Goal: Transaction & Acquisition: Purchase product/service

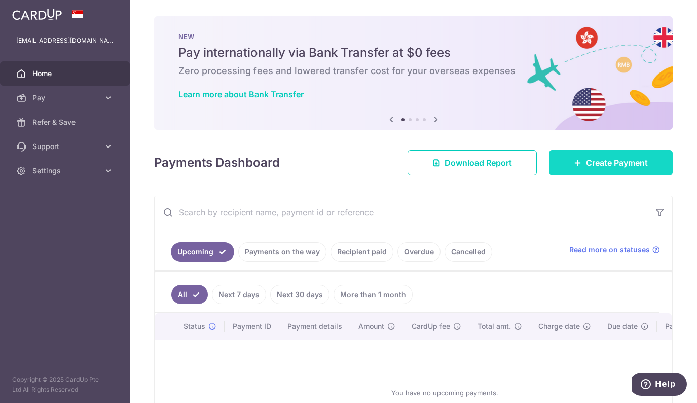
click at [594, 173] on link "Create Payment" at bounding box center [611, 162] width 124 height 25
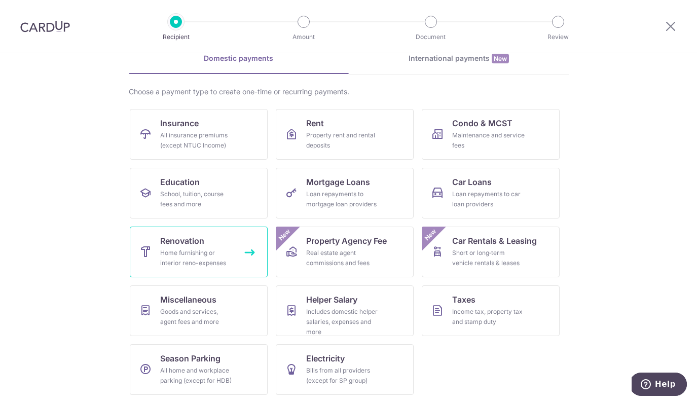
scroll to position [51, 0]
click at [188, 242] on span "Renovation" at bounding box center [182, 241] width 44 height 12
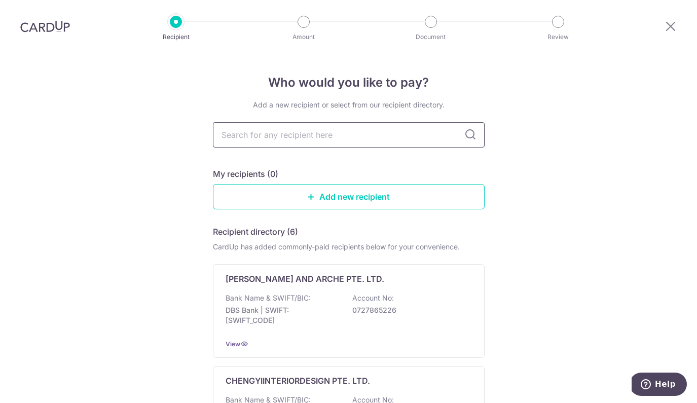
click at [267, 138] on input "text" at bounding box center [349, 134] width 272 height 25
type input "thom"
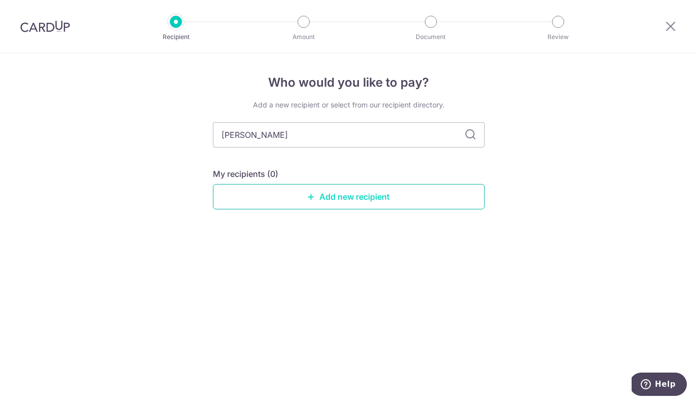
click at [360, 189] on link "Add new recipient" at bounding box center [349, 196] width 272 height 25
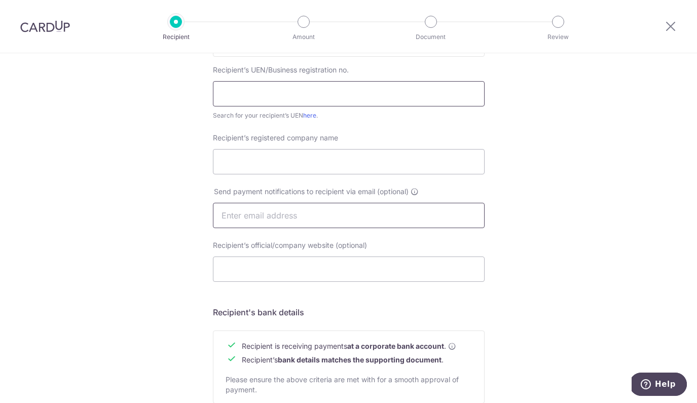
scroll to position [208, 0]
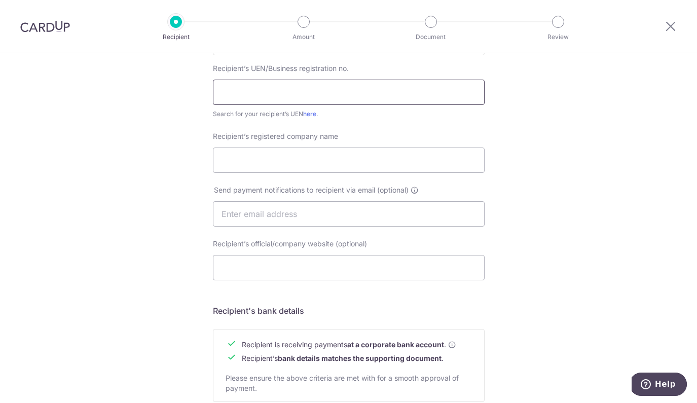
paste input "201841012R"
click at [250, 93] on input "201841012R" at bounding box center [349, 92] width 272 height 25
paste input "2123920N"
type input "202123920N"
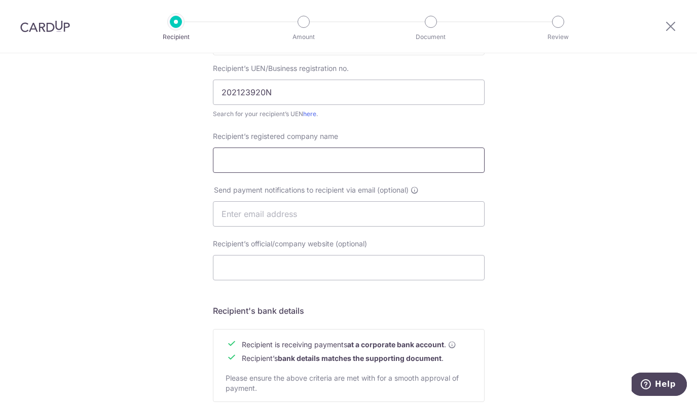
click at [246, 162] on input "Recipient’s registered company name" at bounding box center [349, 160] width 272 height 25
paste input "DESIGN SIGNATURE PTE LTD."
type input "DESIGN SIGNATURE PTE LTD."
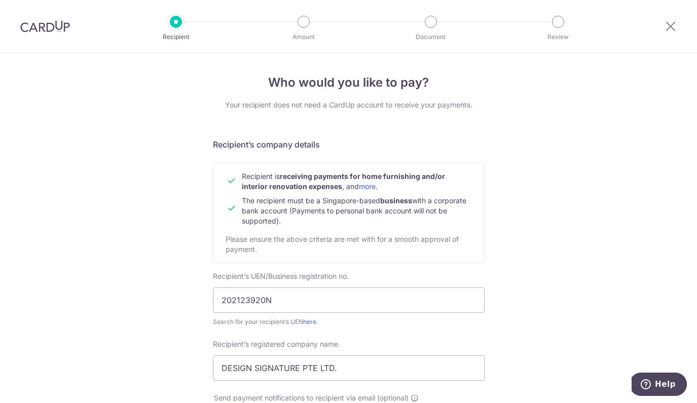
scroll to position [0, 0]
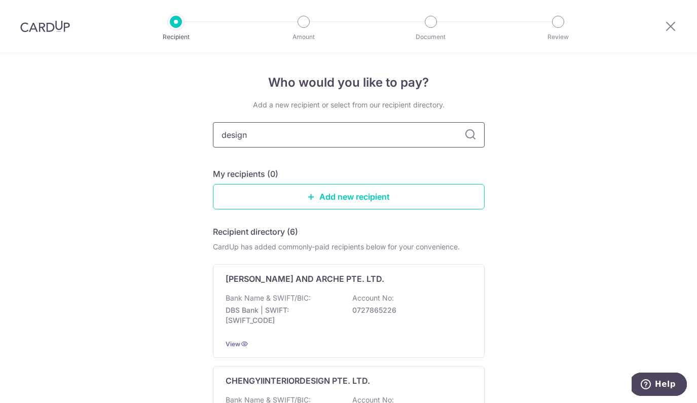
type input "design"
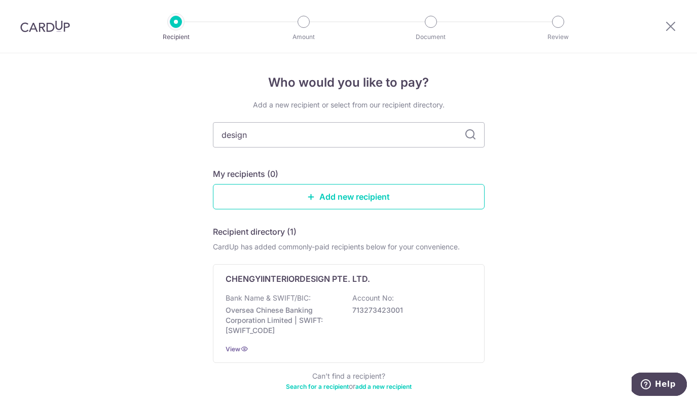
drag, startPoint x: 258, startPoint y: 133, endPoint x: 207, endPoint y: 132, distance: 50.7
click at [207, 132] on div "Who would you like to pay? Add a new recipient or select from our recipient dir…" at bounding box center [348, 252] width 697 height 398
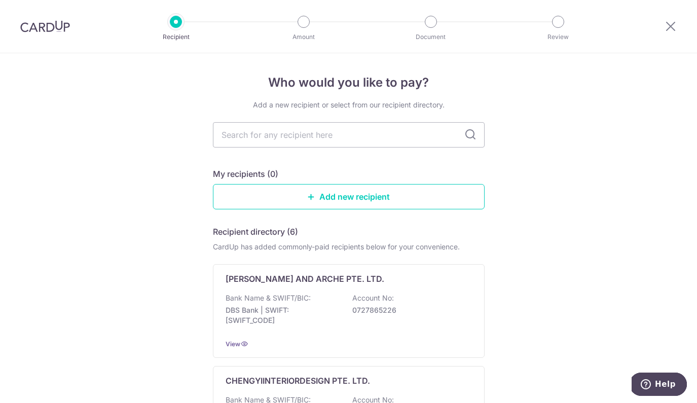
click at [305, 203] on link "Add new recipient" at bounding box center [349, 196] width 272 height 25
click at [336, 199] on link "Add new recipient" at bounding box center [349, 196] width 272 height 25
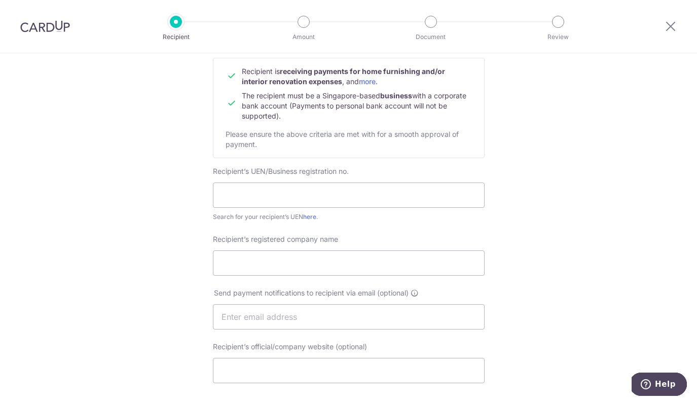
scroll to position [107, 0]
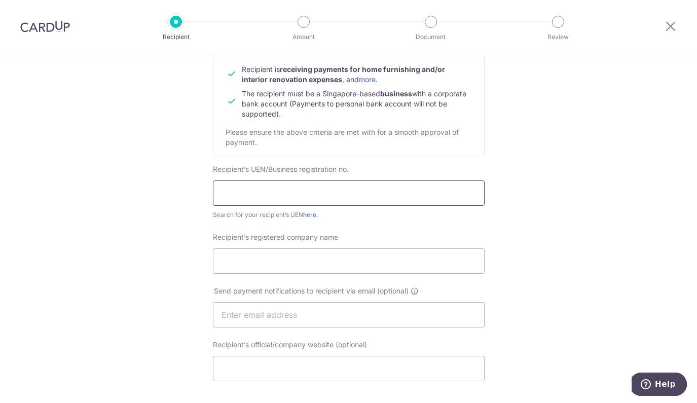
paste input "202123920N"
type input "202123920N"
click at [307, 212] on link "here" at bounding box center [309, 215] width 13 height 8
paste input "DESIGN SIGNATURE PTE. LTD."
type input "DESIGN SIGNATURE PTE. LTD."
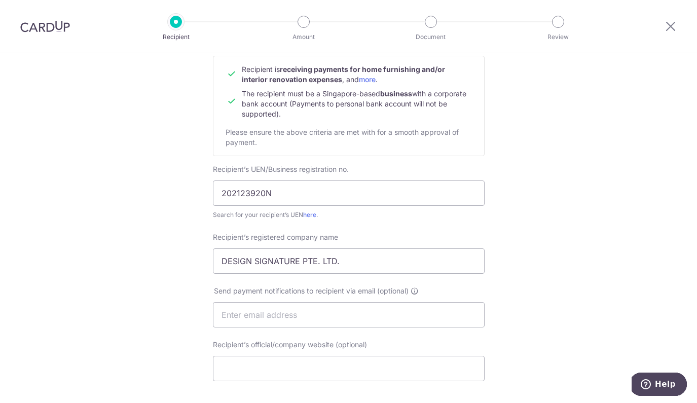
click at [181, 275] on div "Who would you like to pay? Your recipient does not need a CardUp account to rec…" at bounding box center [348, 327] width 697 height 763
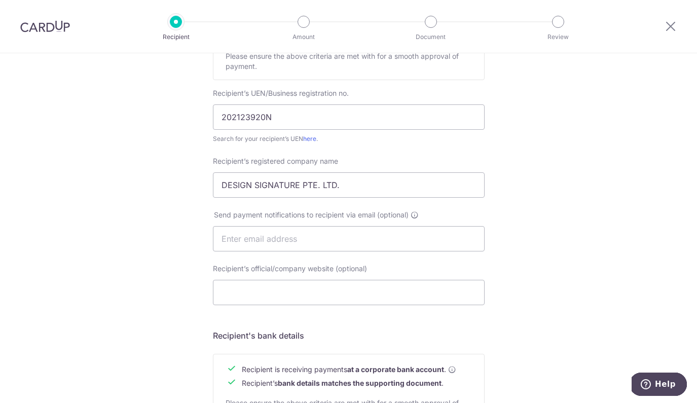
scroll to position [214, 0]
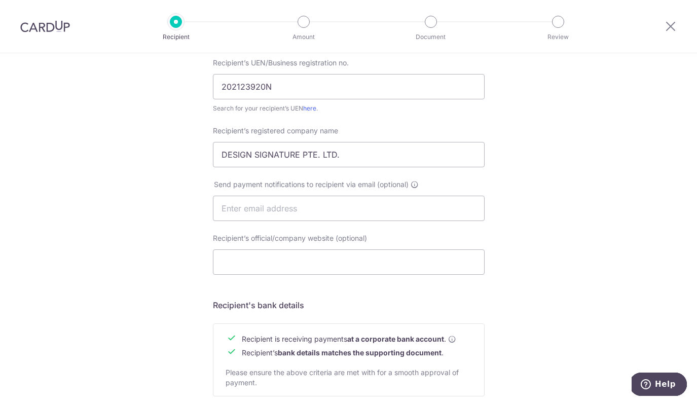
click at [179, 267] on div "Who would you like to pay? Your recipient does not need a CardUp account to rec…" at bounding box center [348, 221] width 697 height 763
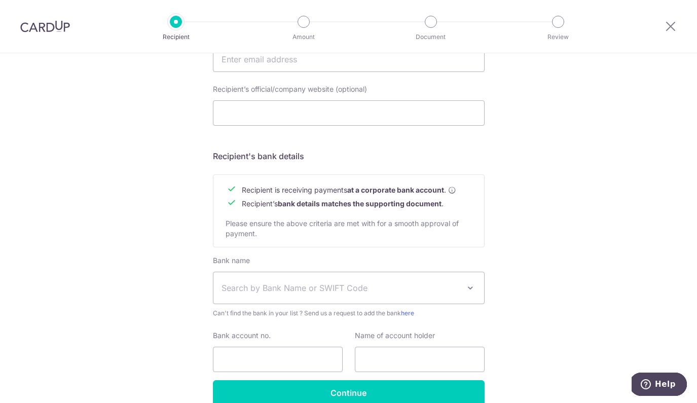
scroll to position [376, 0]
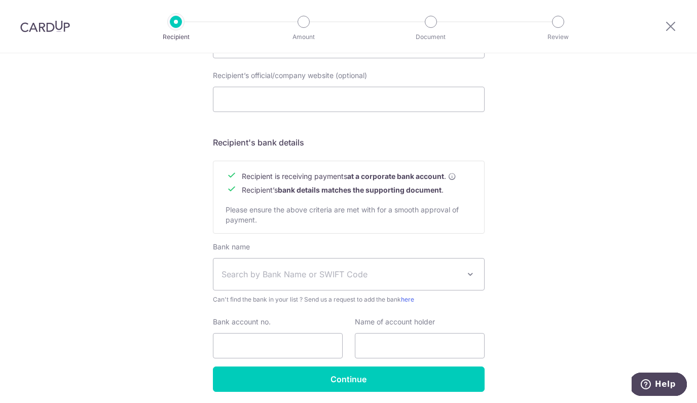
click at [244, 274] on span "Search by Bank Name or SWIFT Code" at bounding box center [341, 274] width 238 height 12
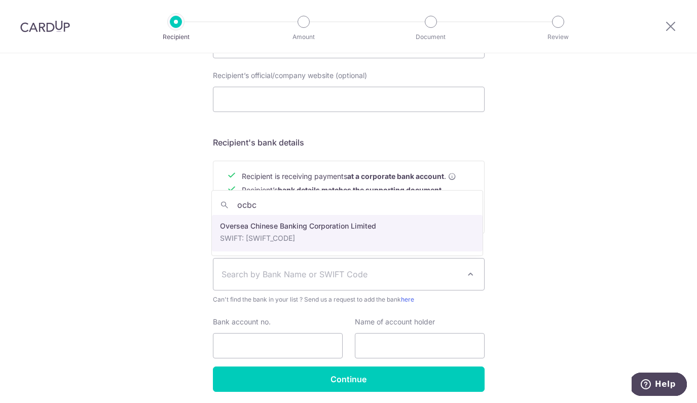
type input "ocbc"
select select "12"
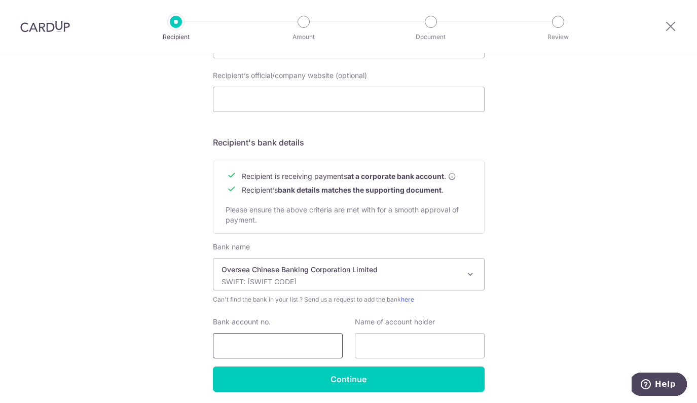
click at [246, 341] on input "Bank account no." at bounding box center [278, 345] width 130 height 25
type input "713103844001"
type input "Thom Signature Studio Pte Ltd"
click at [154, 275] on div "Who would you like to pay? Your recipient does not need a CardUp account to rec…" at bounding box center [348, 58] width 697 height 763
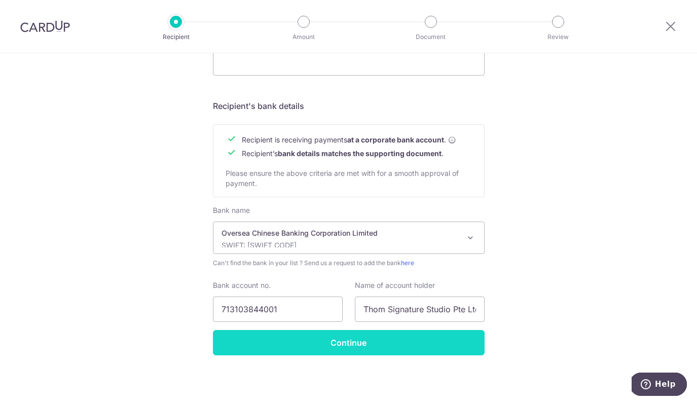
click at [250, 346] on input "Continue" at bounding box center [349, 342] width 272 height 25
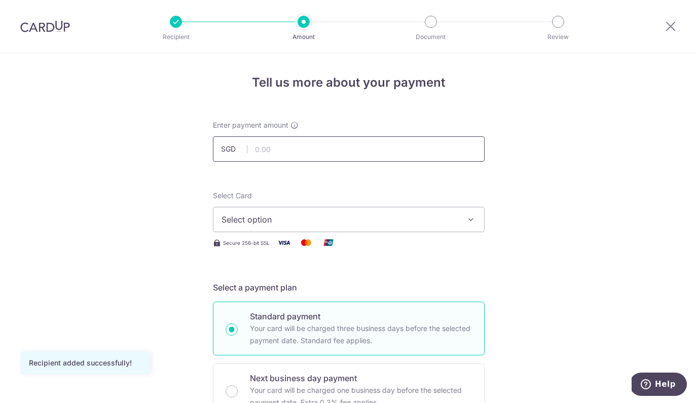
click at [269, 149] on input "text" at bounding box center [349, 148] width 272 height 25
type input "6,430.00"
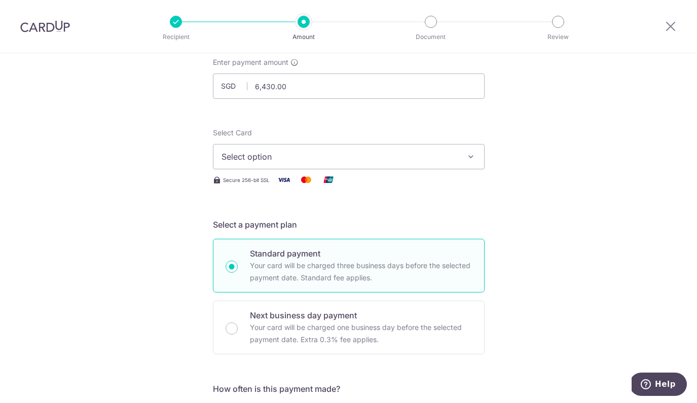
scroll to position [49, 0]
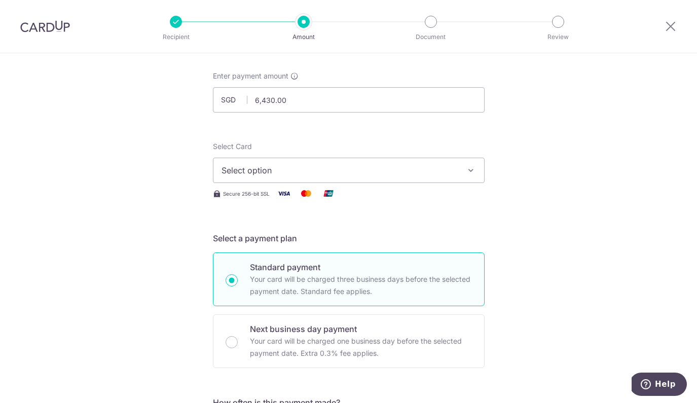
click at [284, 164] on span "Select option" at bounding box center [340, 170] width 236 height 12
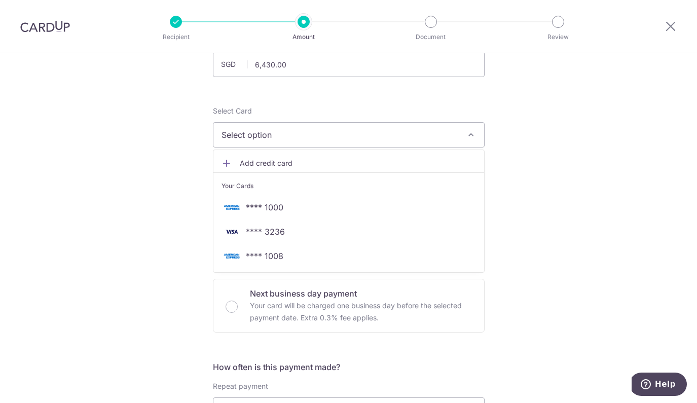
scroll to position [84, 0]
click at [255, 163] on span "Add credit card" at bounding box center [358, 164] width 236 height 10
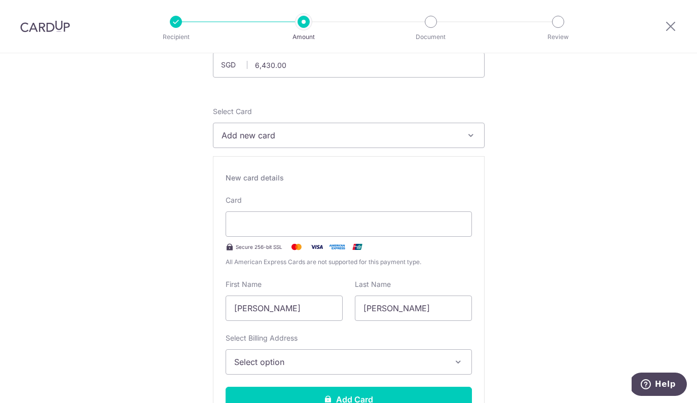
click at [274, 369] on button "Select option" at bounding box center [349, 361] width 246 height 25
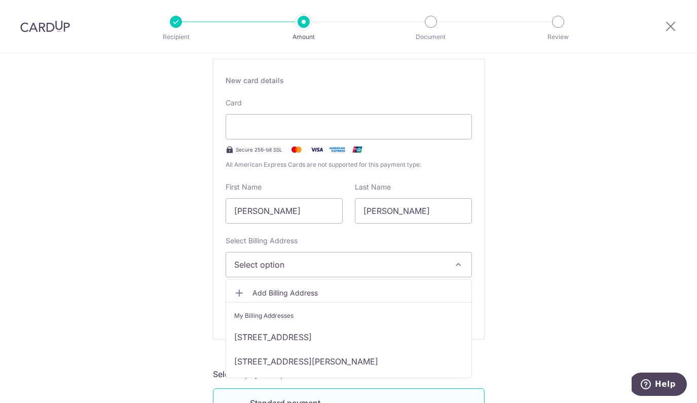
scroll to position [189, 0]
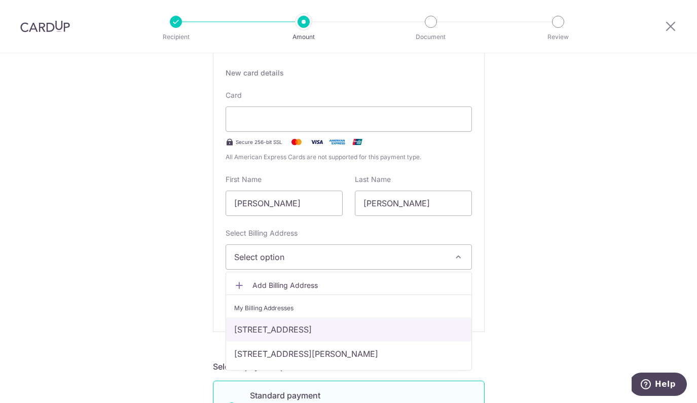
click at [275, 328] on link "[STREET_ADDRESS]" at bounding box center [348, 329] width 245 height 24
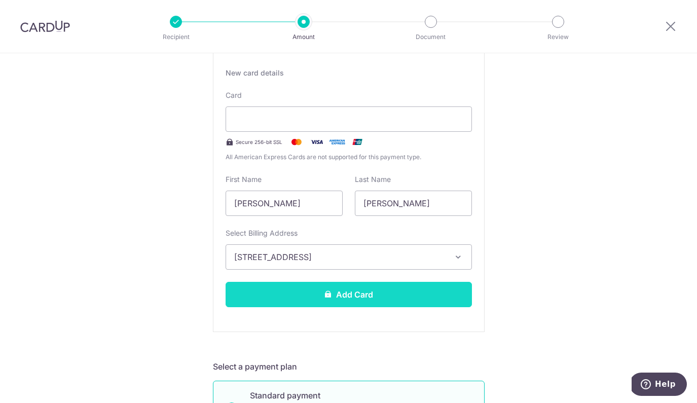
click at [301, 290] on button "Add Card" at bounding box center [349, 294] width 246 height 25
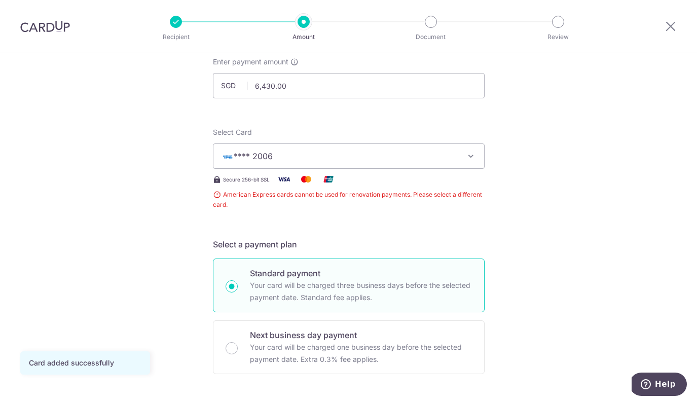
scroll to position [63, 0]
click at [309, 159] on span "**** 2006" at bounding box center [340, 156] width 236 height 12
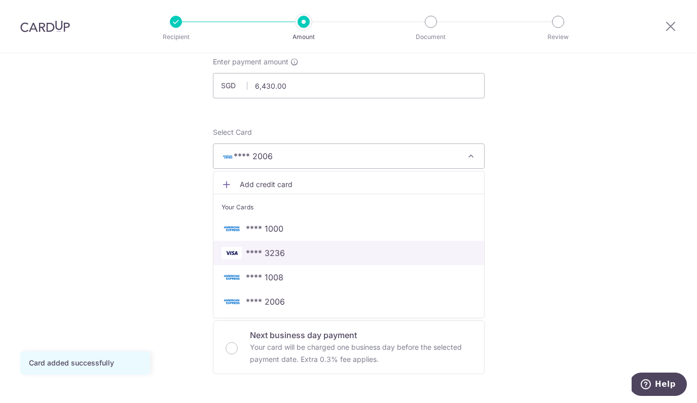
click at [270, 250] on span "**** 3236" at bounding box center [265, 253] width 39 height 12
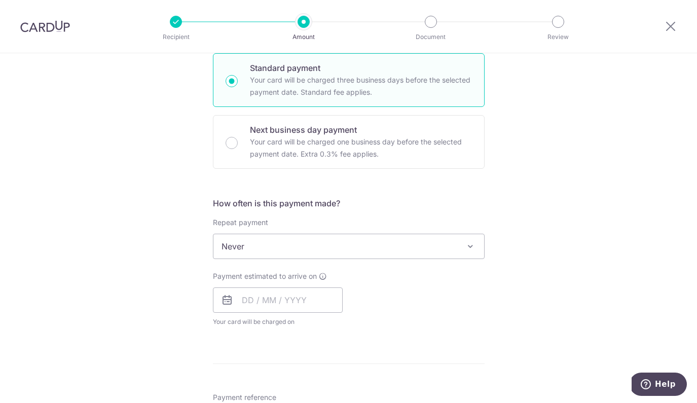
scroll to position [269, 0]
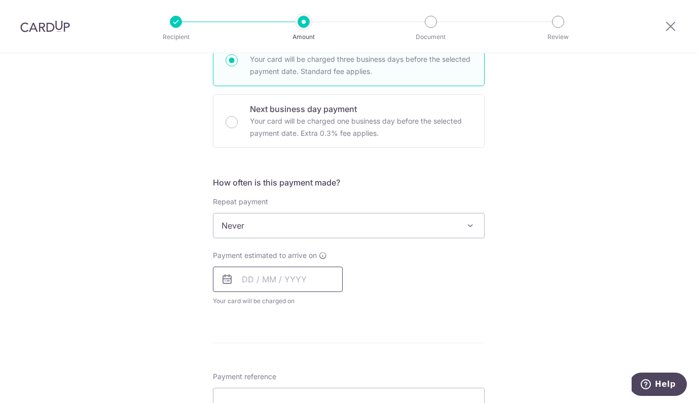
click at [268, 279] on input "text" at bounding box center [278, 279] width 130 height 25
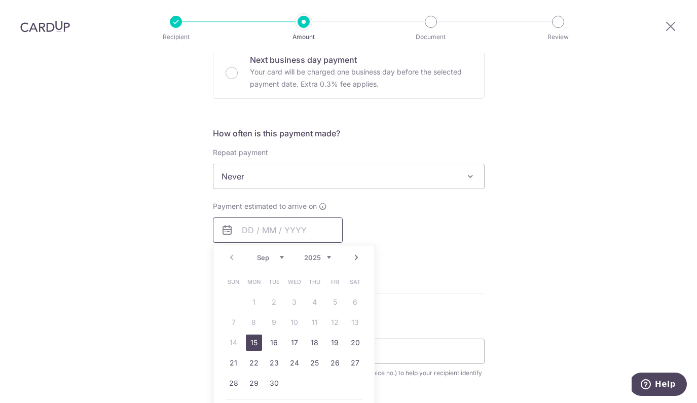
scroll to position [329, 0]
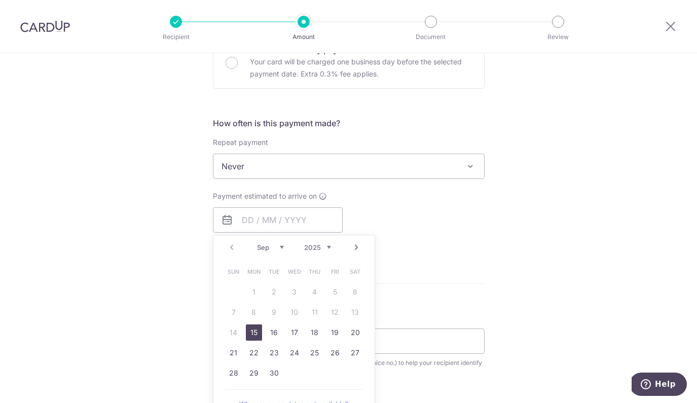
click at [251, 332] on link "15" at bounding box center [254, 333] width 16 height 16
type input "[DATE]"
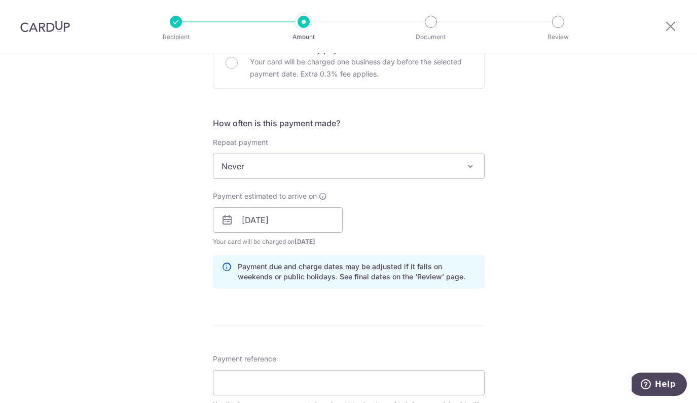
click at [196, 288] on div "Tell us more about your payment Enter payment amount SGD 6,430.00 6430.00 Card …" at bounding box center [348, 238] width 697 height 1027
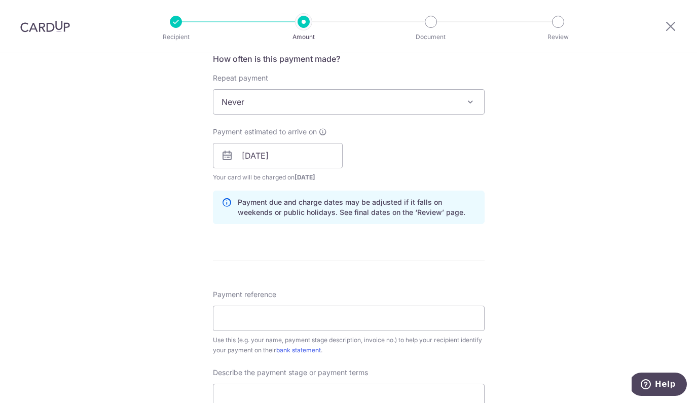
scroll to position [448, 0]
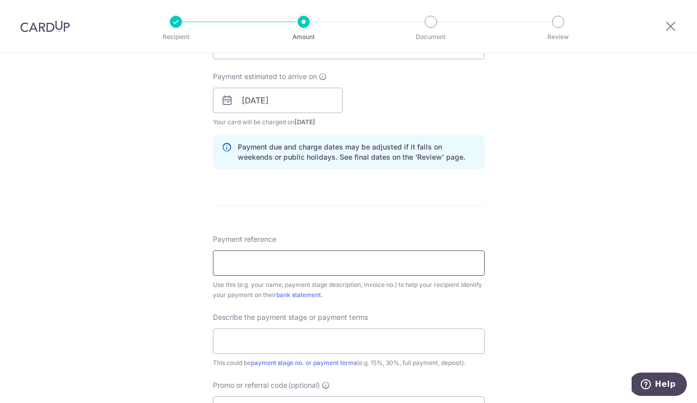
click at [248, 261] on input "Payment reference" at bounding box center [349, 263] width 272 height 25
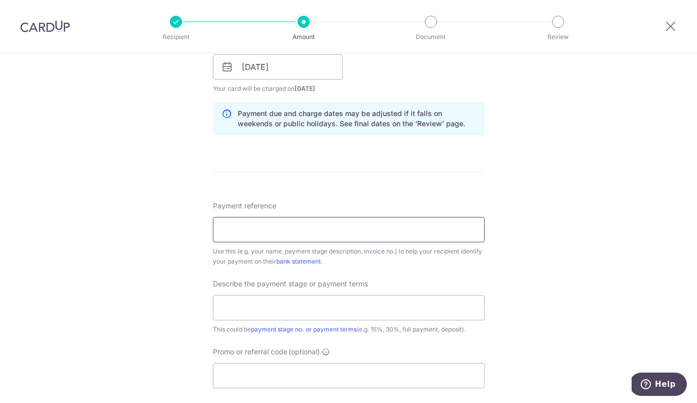
scroll to position [494, 0]
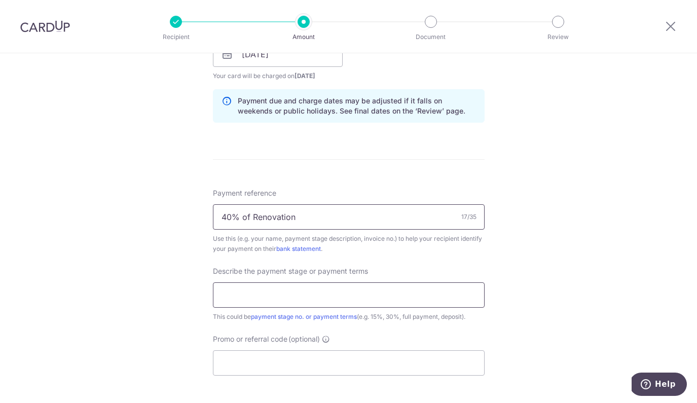
type input "40% of Renovation"
click at [238, 286] on input "text" at bounding box center [349, 294] width 272 height 25
type input "40% Renovation"
drag, startPoint x: 299, startPoint y: 218, endPoint x: 184, endPoint y: 218, distance: 115.1
click at [184, 218] on div "Tell us more about your payment Enter payment amount SGD 6,430.00 6430.00 Card …" at bounding box center [348, 72] width 697 height 1027
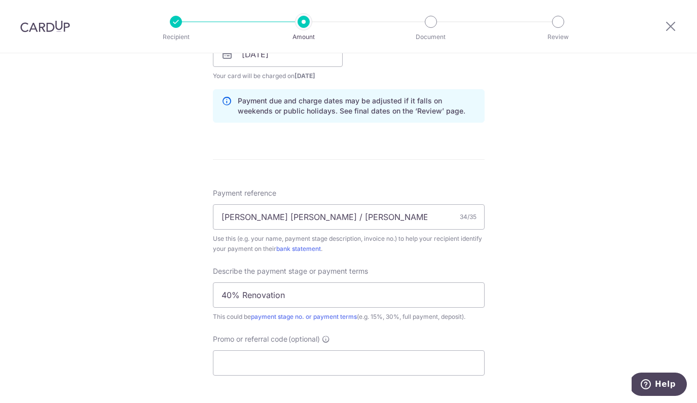
click at [172, 244] on div "Tell us more about your payment Enter payment amount SGD 6,430.00 6430.00 Card …" at bounding box center [348, 72] width 697 height 1027
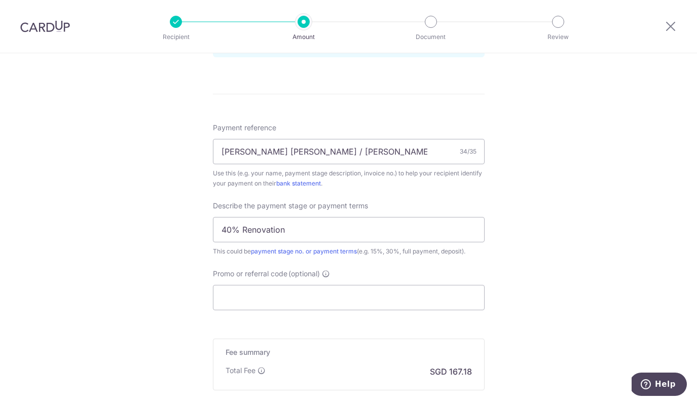
scroll to position [570, 0]
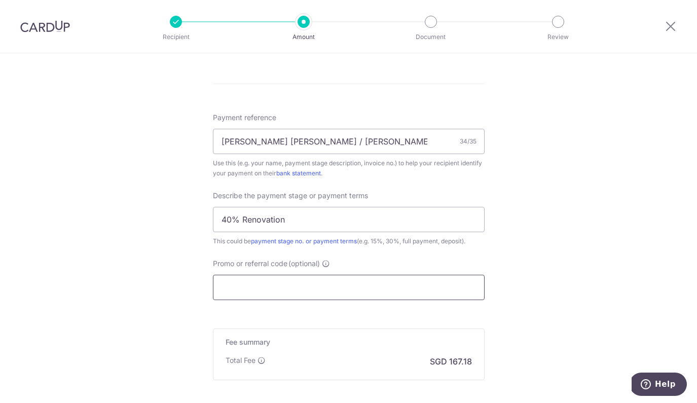
click at [243, 286] on input "Promo or referral code (optional)" at bounding box center [349, 287] width 272 height 25
drag, startPoint x: 294, startPoint y: 143, endPoint x: 357, endPoint y: 149, distance: 62.7
click at [357, 149] on input "Jaron Lee Jia Wen / Jasmine Tan YC" at bounding box center [349, 141] width 272 height 25
paste input "Q1017-JP-07-2025-"
click at [293, 142] on input "Jaron Lee Jia Wen Q1017-JP-07-2025-" at bounding box center [349, 141] width 272 height 25
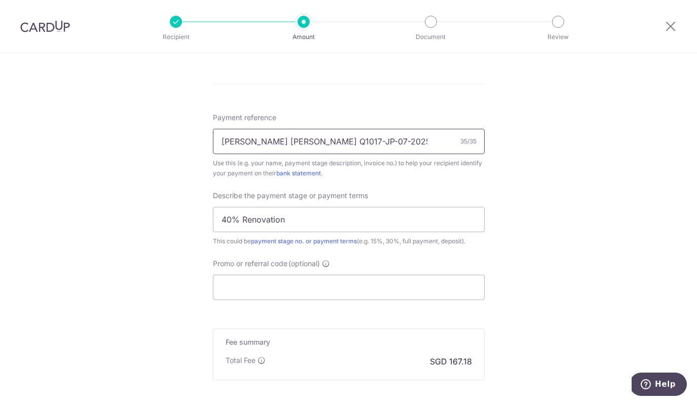
click at [291, 143] on input "Jaron Lee Jia Wen Q1017-JP-07-2025-" at bounding box center [349, 141] width 272 height 25
type input "Jaron Lee Jia Wen Q1017-JP-07-2025-"
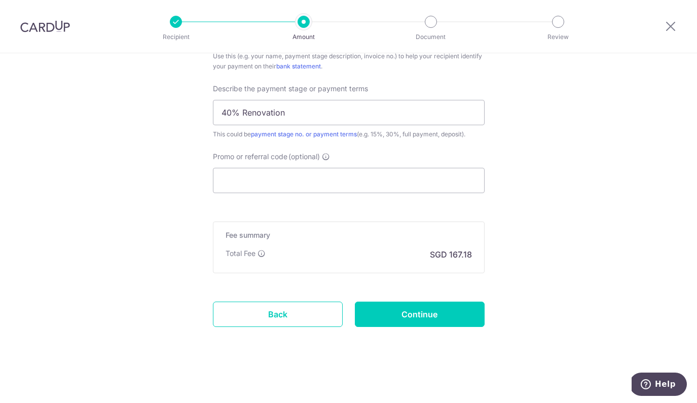
scroll to position [677, 0]
click at [249, 184] on input "Promo or referral code (optional)" at bounding box center [349, 180] width 272 height 25
paste input "RENO25ONE"
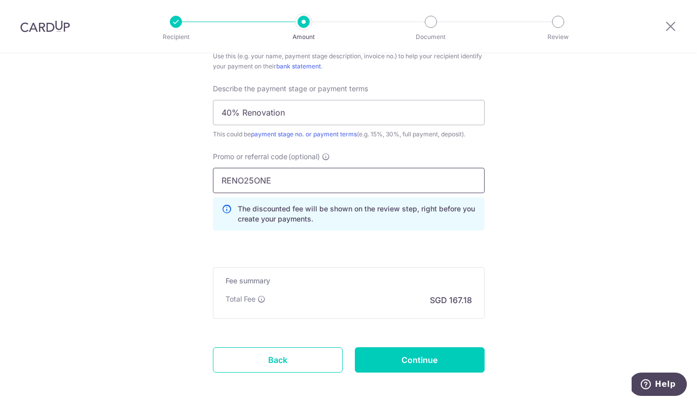
type input "RENO25ONE"
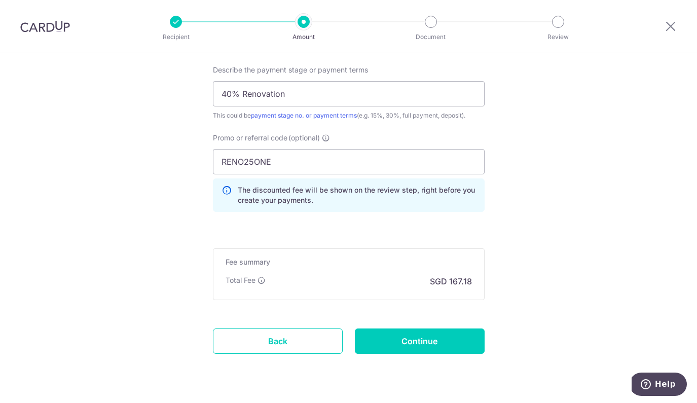
scroll to position [697, 0]
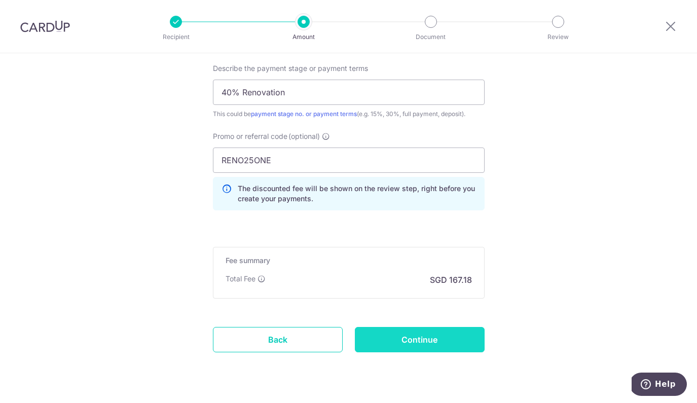
click at [392, 338] on input "Continue" at bounding box center [420, 339] width 130 height 25
type input "Create Schedule"
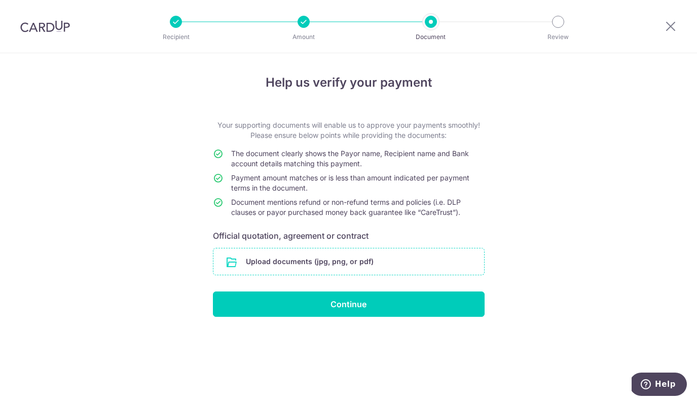
click at [280, 257] on input "file" at bounding box center [349, 262] width 271 height 26
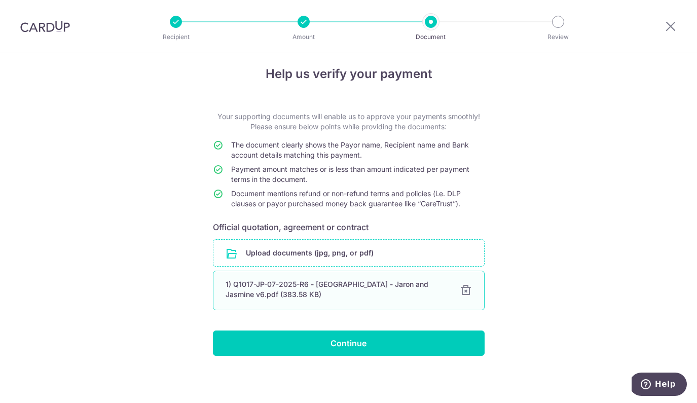
scroll to position [8, 0]
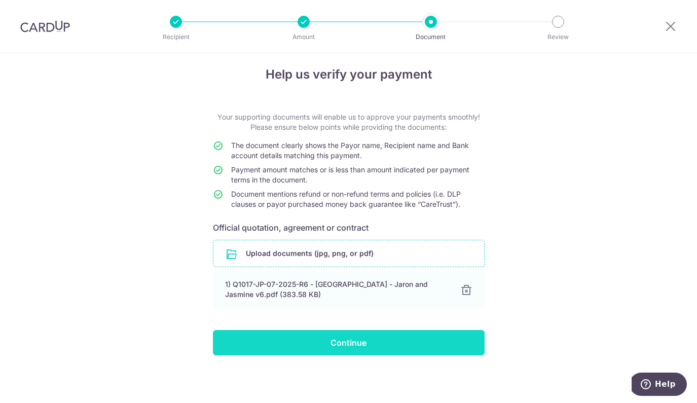
click at [291, 340] on input "Continue" at bounding box center [349, 342] width 272 height 25
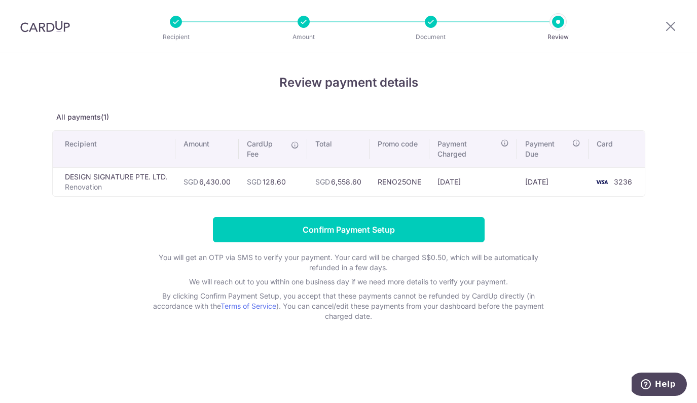
drag, startPoint x: 380, startPoint y: 181, endPoint x: 426, endPoint y: 181, distance: 45.6
click at [426, 181] on td "RENO25ONE" at bounding box center [400, 181] width 60 height 29
drag, startPoint x: 426, startPoint y: 181, endPoint x: 384, endPoint y: 179, distance: 41.2
click at [384, 179] on td "RENO25ONE" at bounding box center [400, 181] width 60 height 29
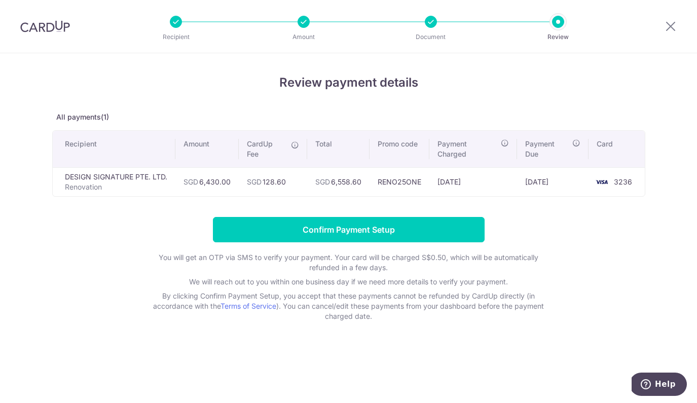
click at [384, 179] on td "RENO25ONE" at bounding box center [400, 181] width 60 height 29
drag, startPoint x: 381, startPoint y: 181, endPoint x: 427, endPoint y: 176, distance: 45.3
click at [427, 176] on td "RENO25ONE" at bounding box center [400, 181] width 60 height 29
click at [104, 265] on form "Confirm Payment Setup You will get an OTP via SMS to verify your payment. Your …" at bounding box center [348, 269] width 593 height 104
click at [306, 22] on div at bounding box center [304, 22] width 12 height 12
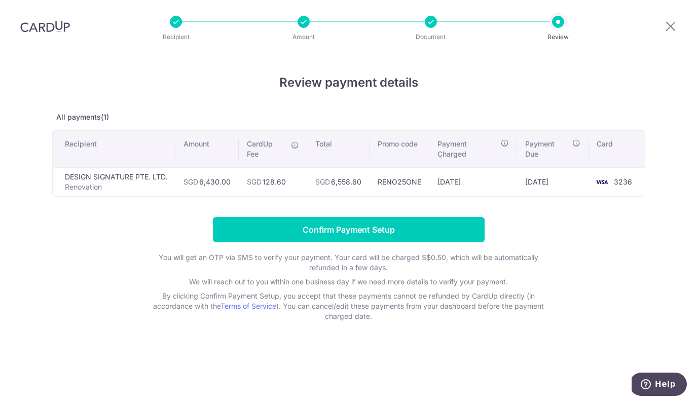
click at [306, 23] on div at bounding box center [304, 22] width 12 height 12
click at [670, 22] on icon at bounding box center [671, 26] width 12 height 13
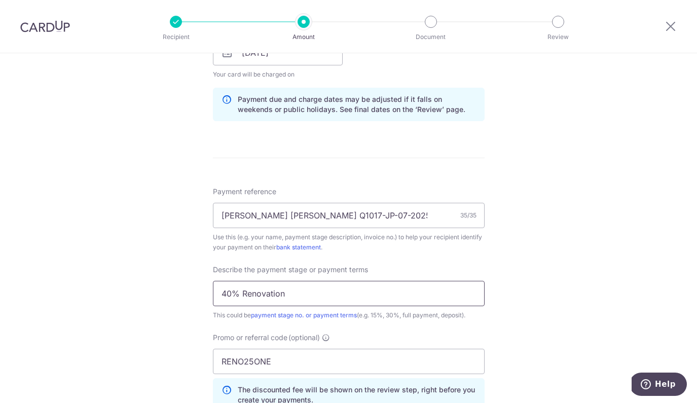
scroll to position [501, 0]
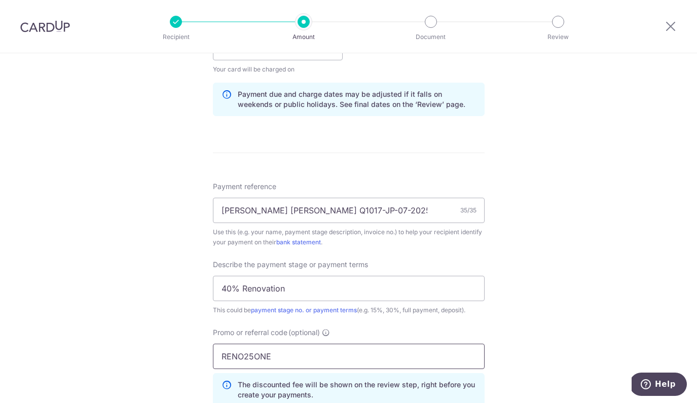
click at [238, 354] on input "RENO25ONE" at bounding box center [349, 356] width 272 height 25
paste input "25AMEX18"
click at [154, 323] on div "Tell us more about your payment Enter payment amount SGD 6,430.00 6430.00 Selec…" at bounding box center [348, 88] width 697 height 1073
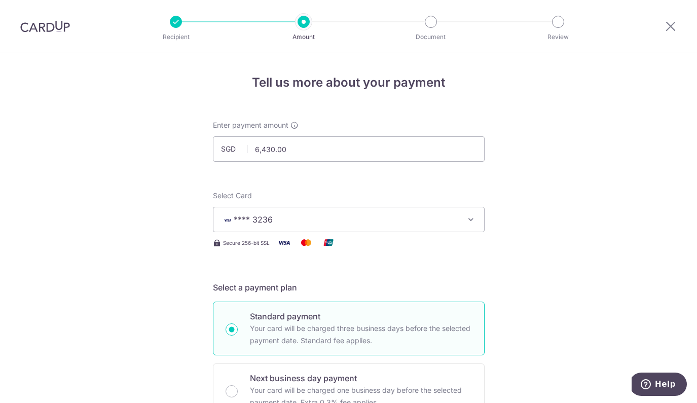
scroll to position [0, 0]
click at [293, 222] on span "**** 3236" at bounding box center [340, 220] width 236 height 12
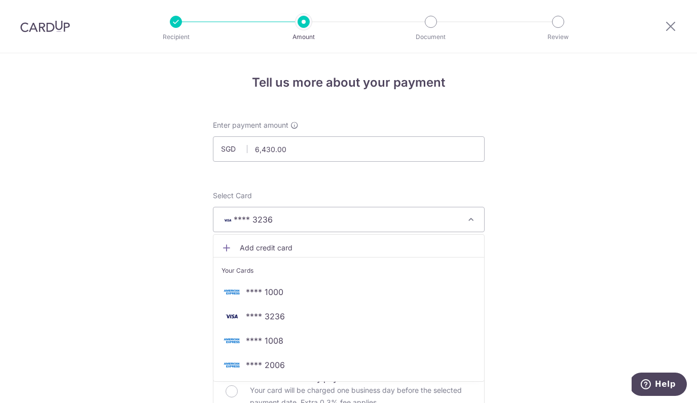
click at [276, 355] on link "**** 2006" at bounding box center [349, 365] width 271 height 24
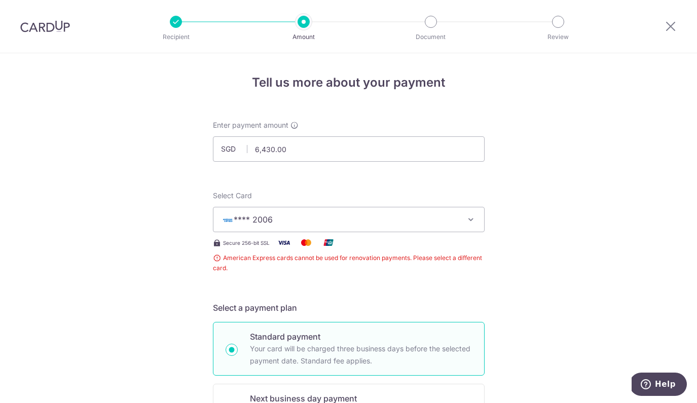
click at [328, 231] on button "**** 2006" at bounding box center [349, 219] width 272 height 25
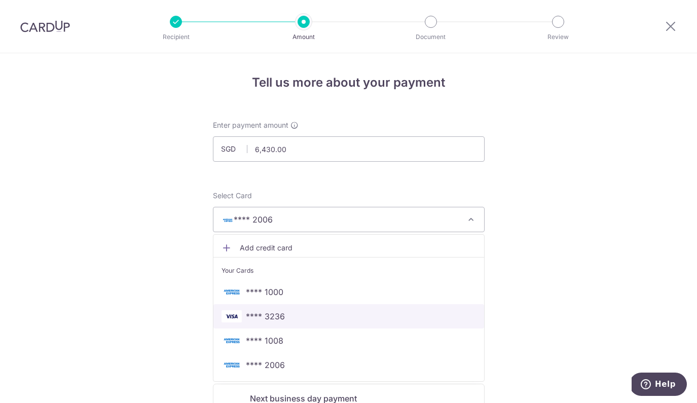
click at [272, 317] on span "**** 3236" at bounding box center [265, 316] width 39 height 12
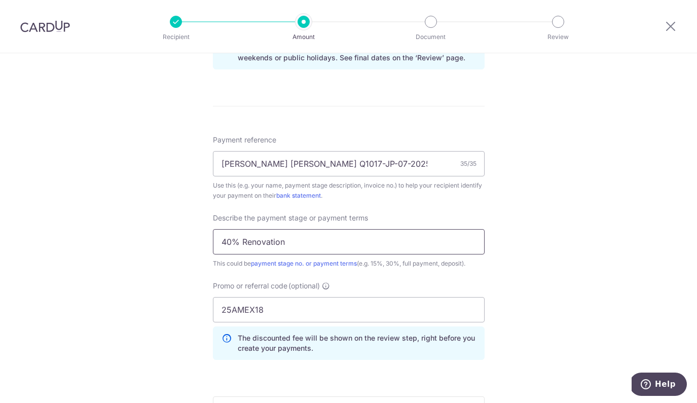
scroll to position [602, 0]
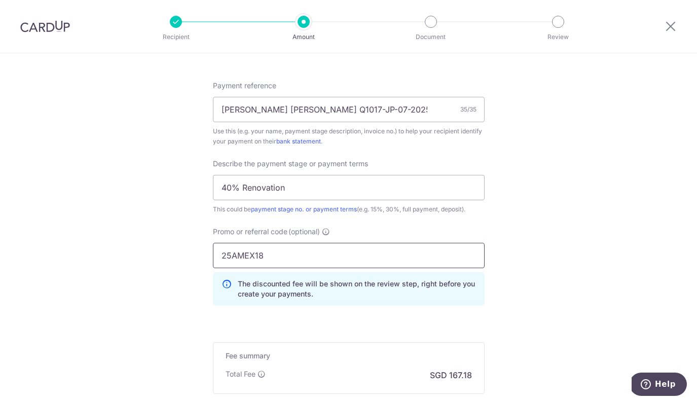
click at [245, 256] on input "25AMEX18" at bounding box center [349, 255] width 272 height 25
paste input "OFF225"
type input "OFF225"
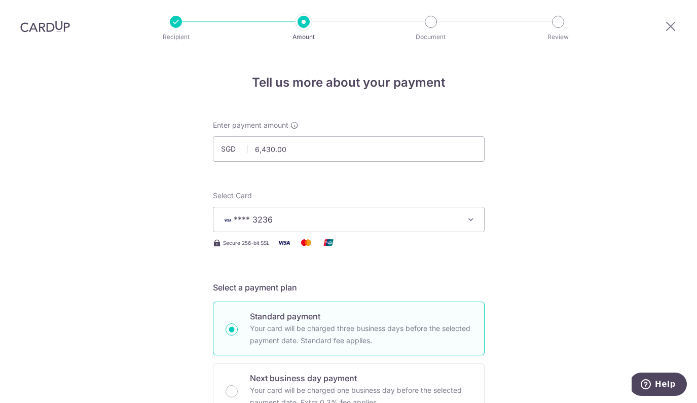
scroll to position [0, 0]
click at [327, 225] on span "**** 3236" at bounding box center [340, 220] width 236 height 12
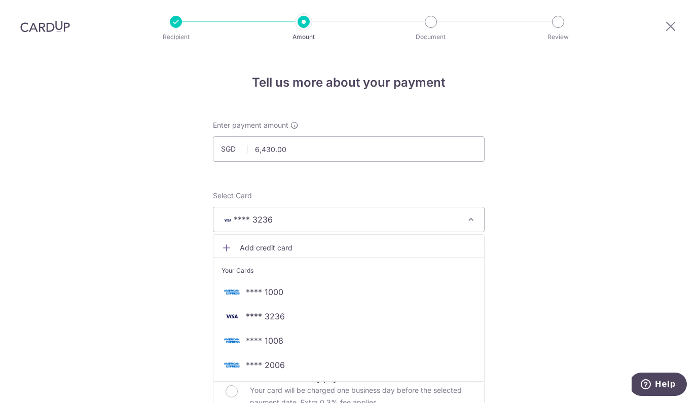
click at [299, 245] on span "Add credit card" at bounding box center [358, 248] width 236 height 10
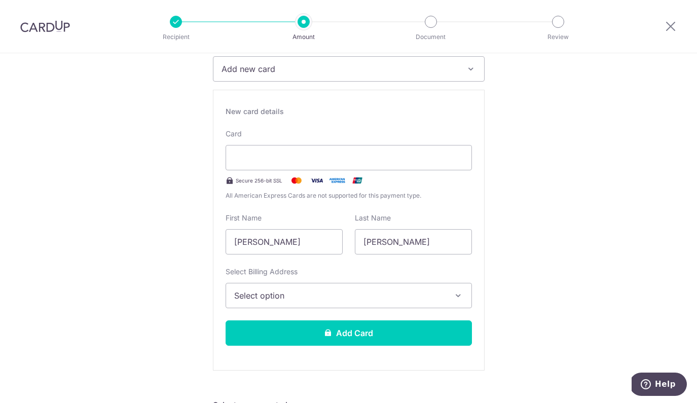
scroll to position [153, 0]
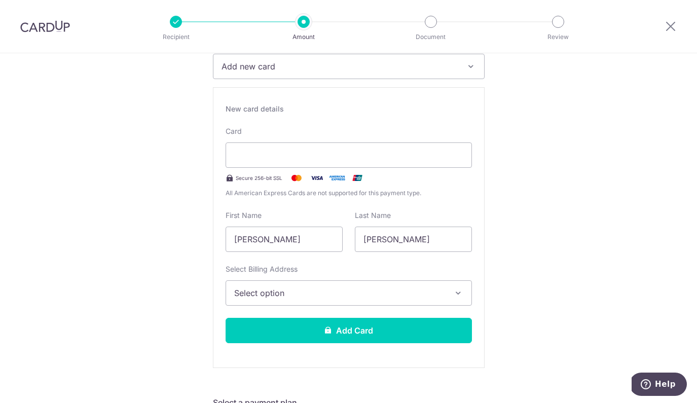
click at [270, 297] on span "Select option" at bounding box center [339, 293] width 211 height 12
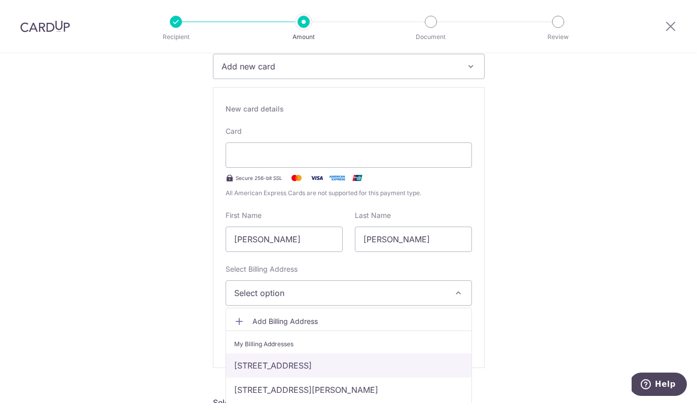
click at [253, 362] on link "Blk 308, #06-06, Yishun Ring Road, Singapore, Singapore, Singapore-760308" at bounding box center [348, 365] width 245 height 24
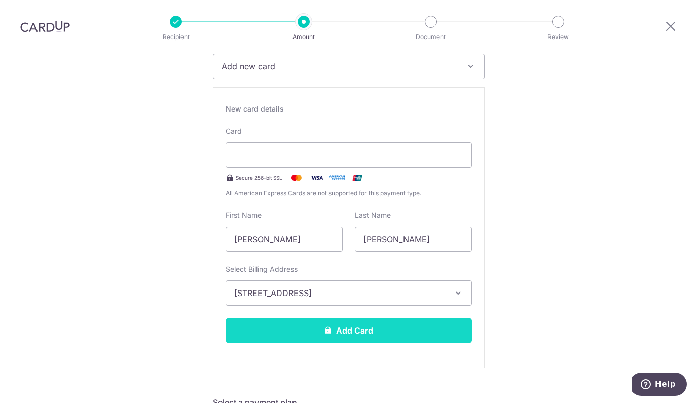
click at [252, 338] on button "Add Card" at bounding box center [349, 330] width 246 height 25
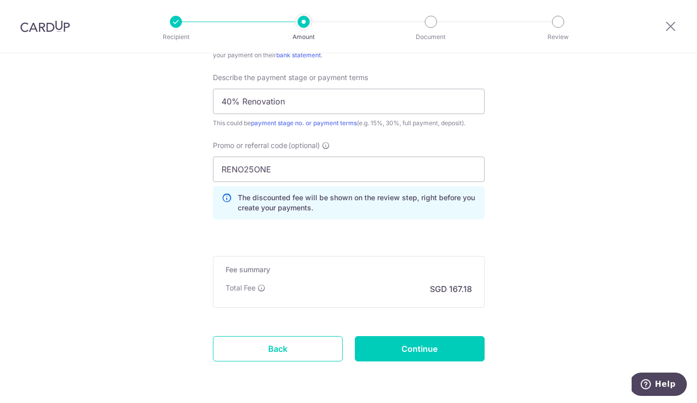
scroll to position [699, 0]
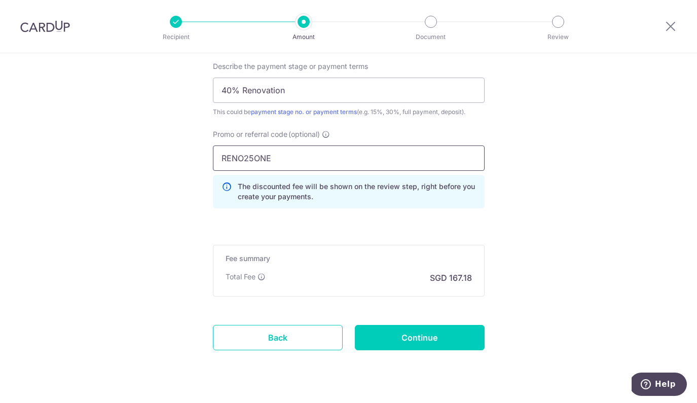
click at [242, 159] on input "RENO25ONE" at bounding box center [349, 158] width 272 height 25
click at [258, 161] on input "RENO25ONE" at bounding box center [349, 158] width 272 height 25
paste input "OFF225"
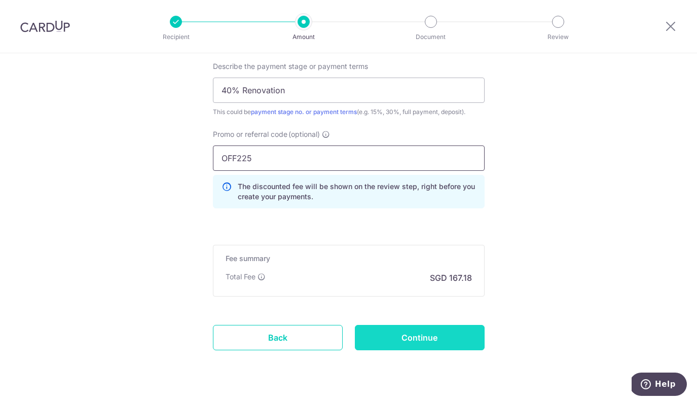
type input "OFF225"
click at [395, 335] on input "Continue" at bounding box center [420, 337] width 130 height 25
type input "Update Schedule"
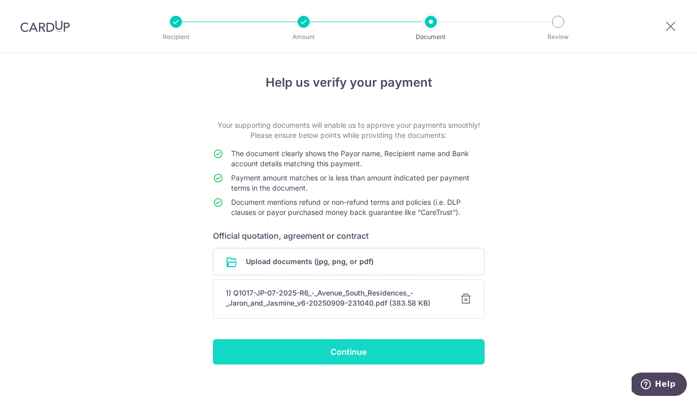
click at [364, 350] on input "Continue" at bounding box center [349, 351] width 272 height 25
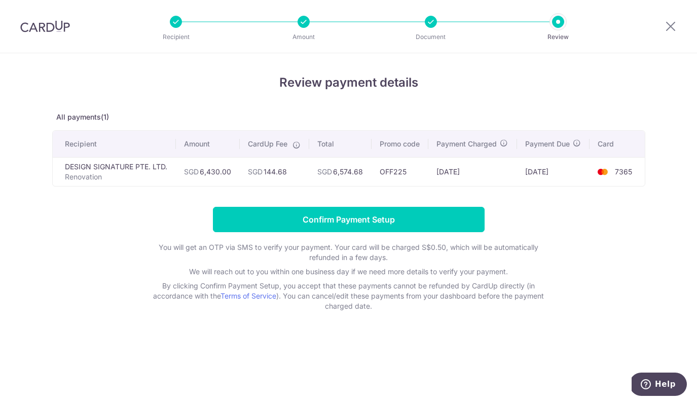
drag, startPoint x: 265, startPoint y: 171, endPoint x: 294, endPoint y: 171, distance: 28.9
click at [294, 171] on td "SGD 144.68" at bounding box center [274, 171] width 69 height 29
click at [112, 244] on form "Confirm Payment Setup You will get an OTP via SMS to verify your payment. Your …" at bounding box center [348, 259] width 593 height 104
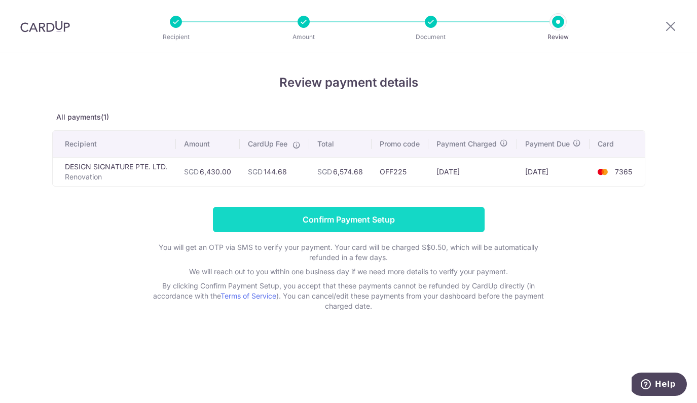
click at [355, 217] on input "Confirm Payment Setup" at bounding box center [349, 219] width 272 height 25
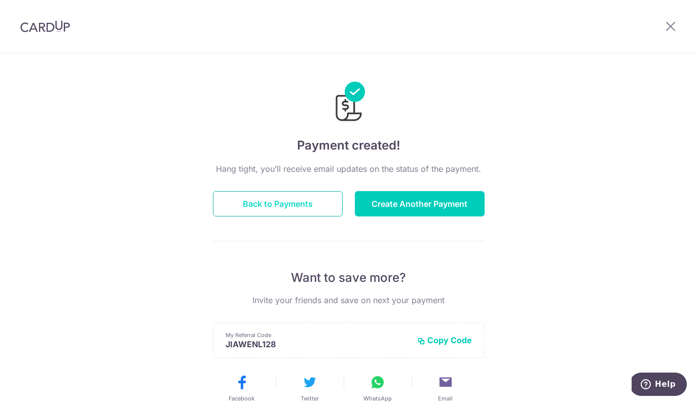
click at [306, 201] on button "Back to Payments" at bounding box center [278, 203] width 130 height 25
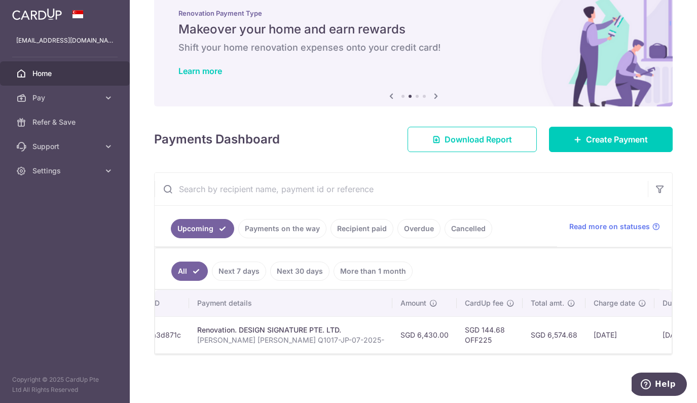
scroll to position [0, 131]
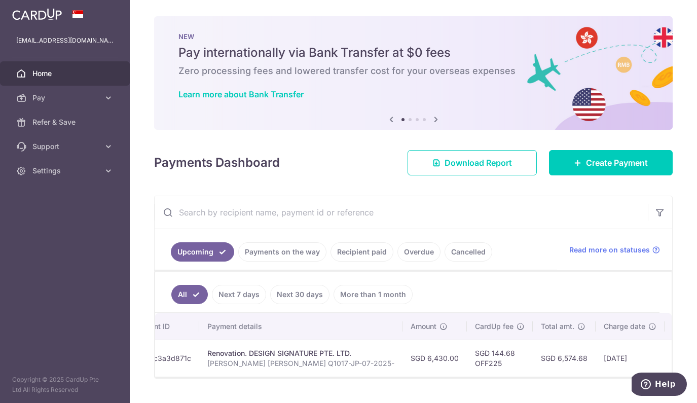
scroll to position [0, 128]
click at [523, 358] on td "SGD 6,574.68" at bounding box center [553, 358] width 63 height 37
copy td "6,574.68"
